Goal: Navigation & Orientation: Find specific page/section

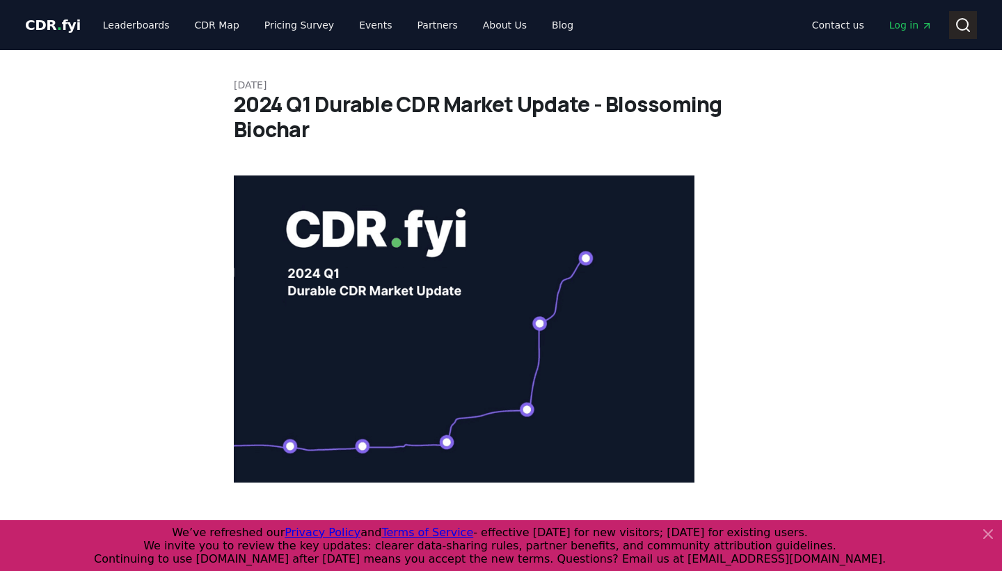
click at [964, 23] on icon at bounding box center [963, 25] width 17 height 17
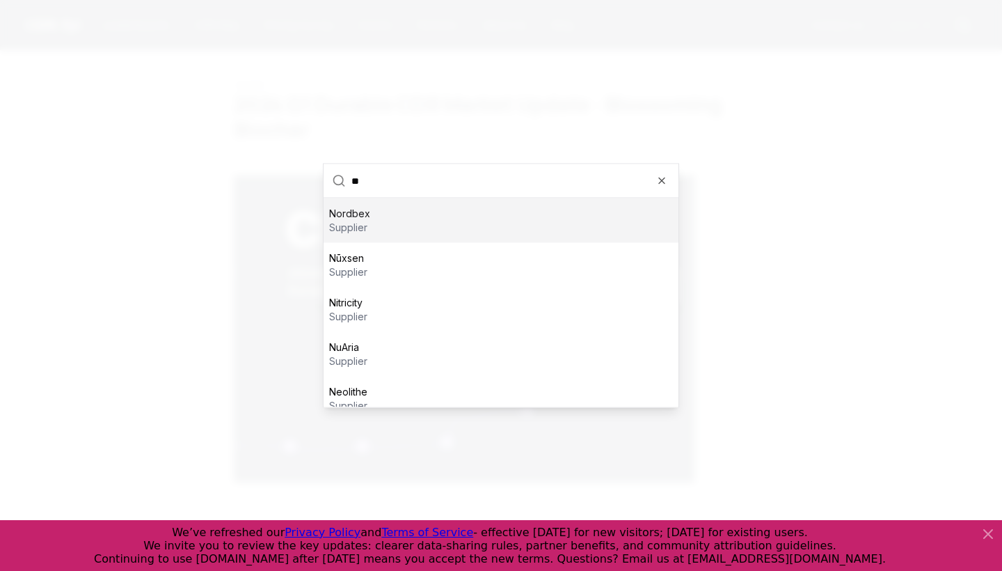
type input "*"
type input "*******"
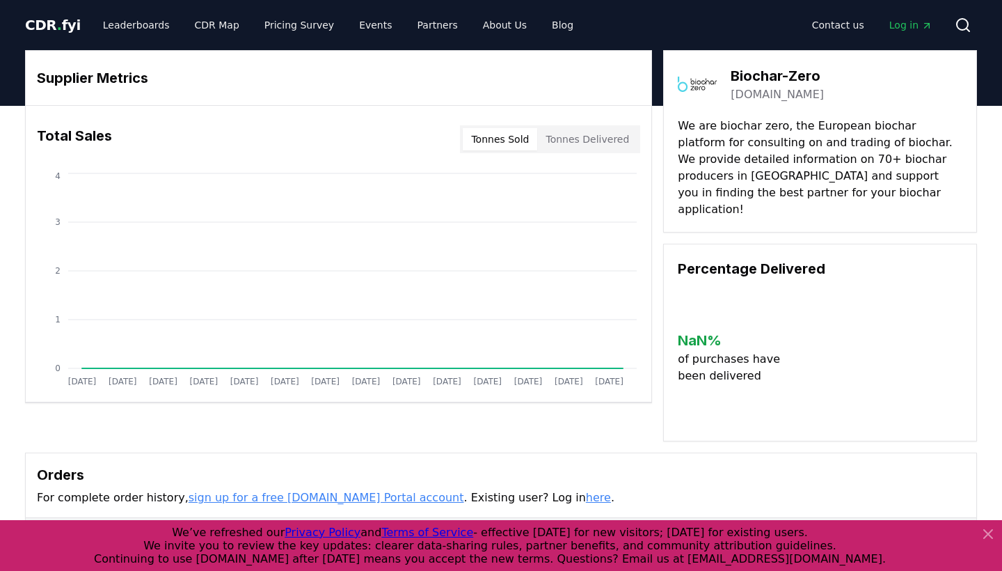
click at [46, 26] on span "CDR . fyi" at bounding box center [53, 25] width 56 height 17
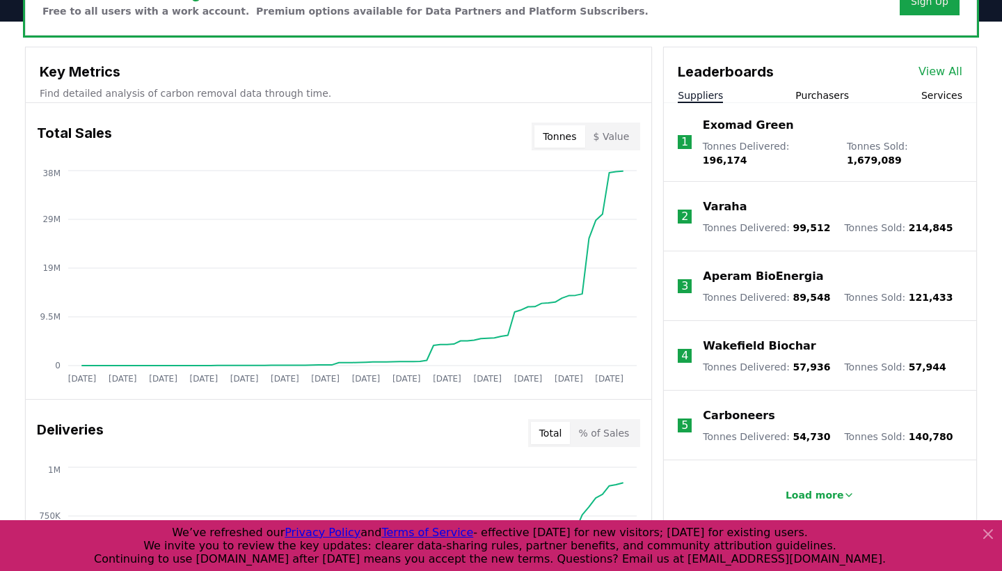
scroll to position [467, 0]
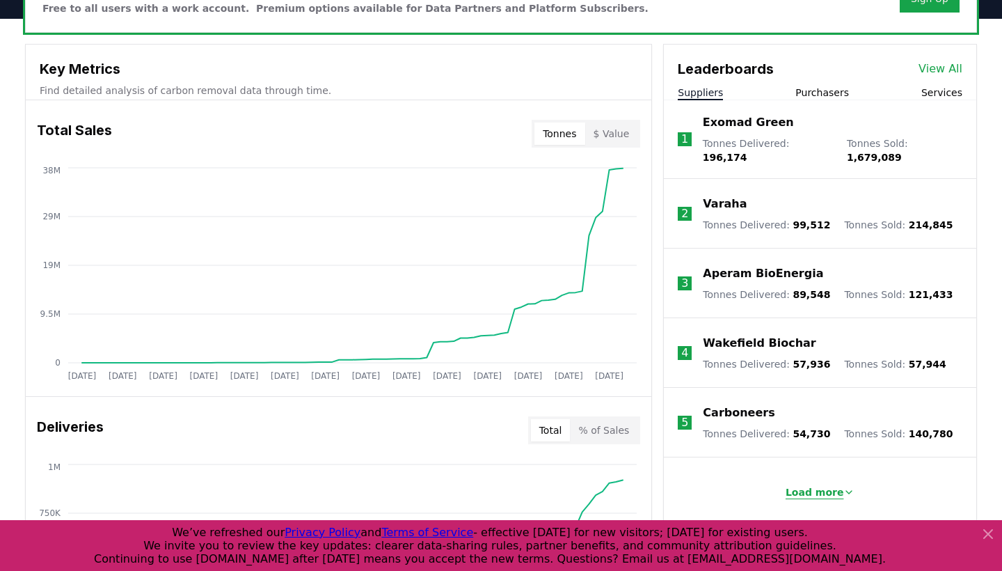
click at [824, 485] on p "Load more" at bounding box center [815, 492] width 58 height 14
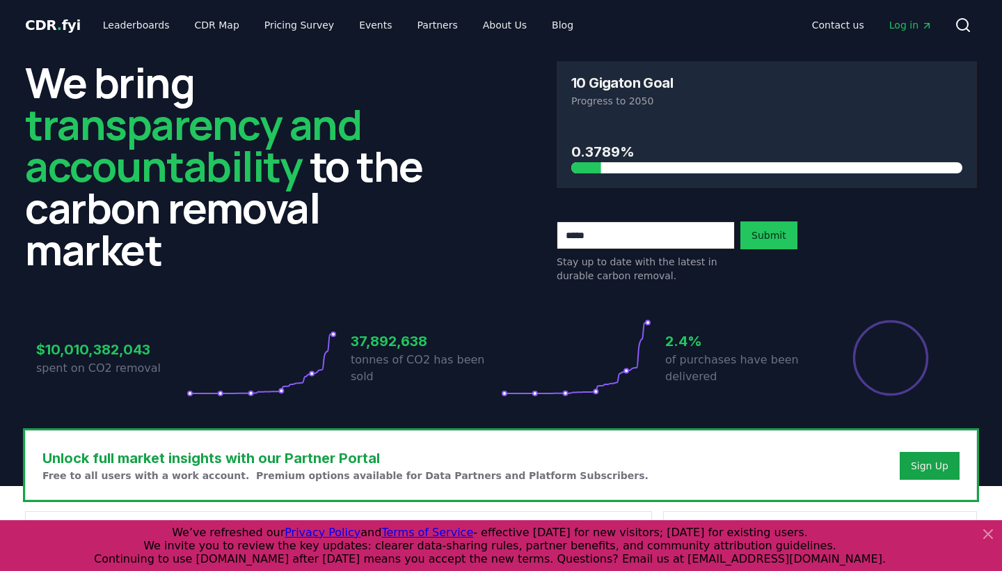
scroll to position [0, 0]
click at [235, 22] on link "CDR Map" at bounding box center [217, 25] width 67 height 25
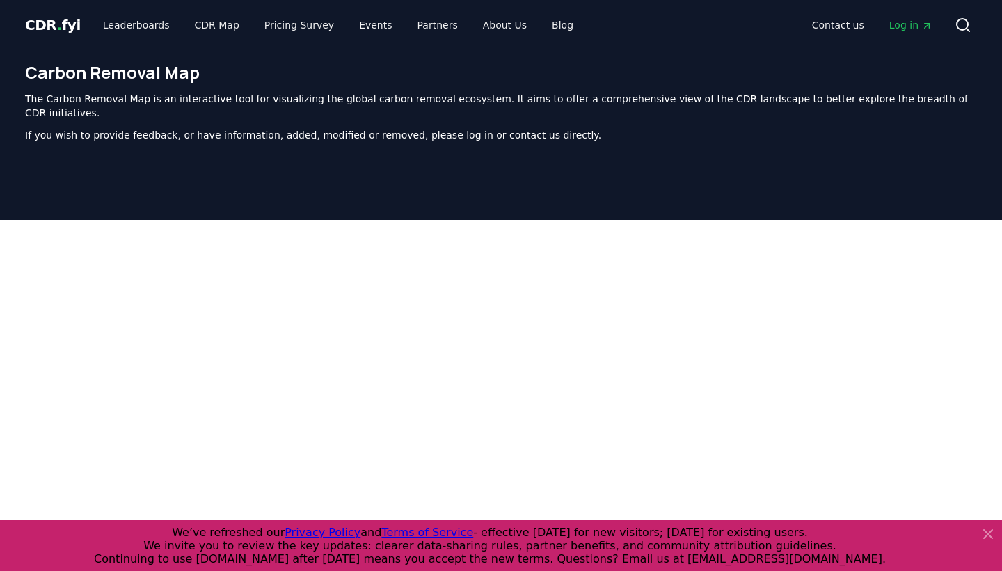
click at [45, 23] on span "CDR . fyi" at bounding box center [53, 25] width 56 height 17
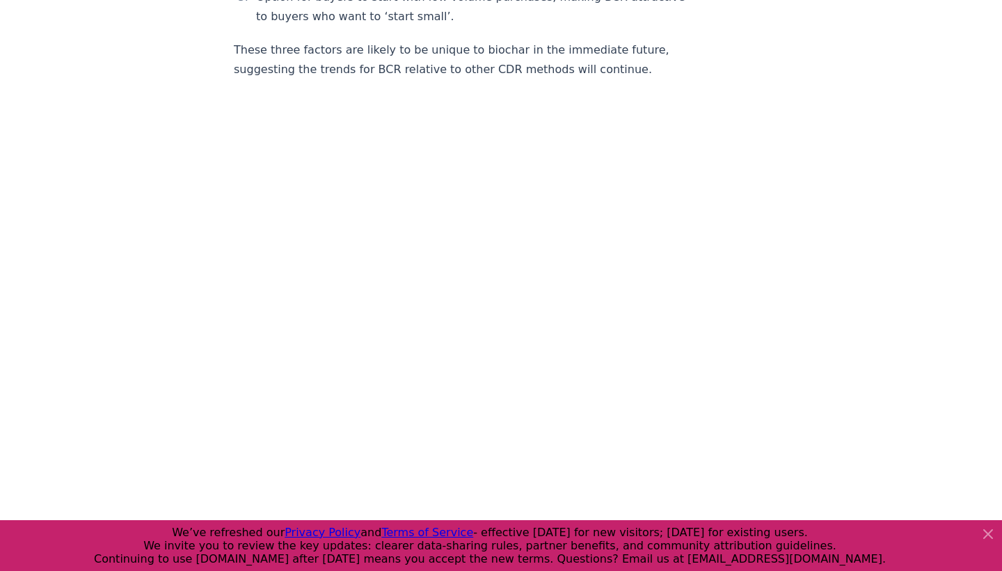
scroll to position [2205, 0]
click at [985, 534] on icon at bounding box center [988, 533] width 17 height 17
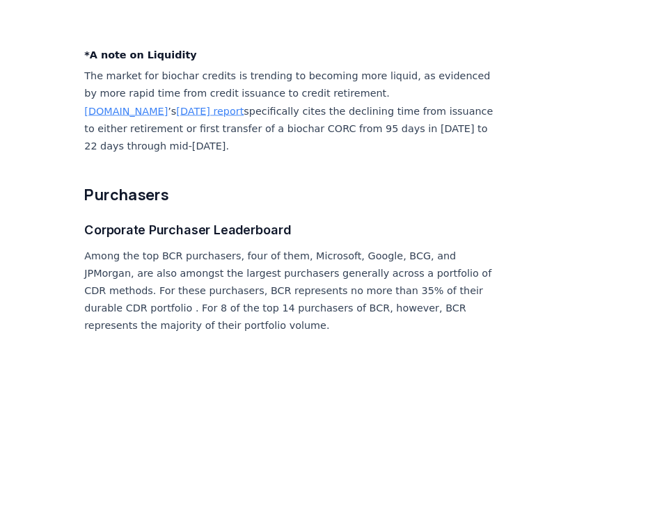
scroll to position [5603, 0]
